Goal: Task Accomplishment & Management: Use online tool/utility

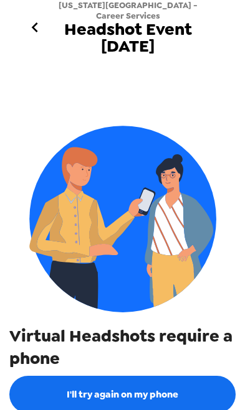
click at [169, 396] on button "I'll try again on my phone" at bounding box center [122, 394] width 226 height 37
click at [163, 192] on button "I'll try again on my phone" at bounding box center [122, 394] width 226 height 37
click at [177, 387] on button "I'll try again on my phone" at bounding box center [122, 394] width 226 height 37
